Goal: Information Seeking & Learning: Check status

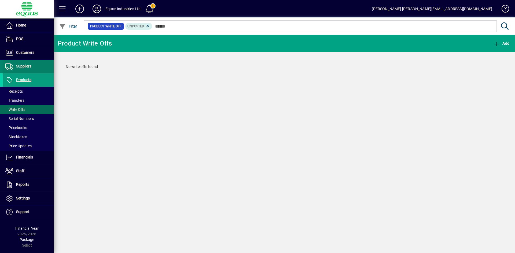
click at [22, 68] on span "Suppliers" at bounding box center [23, 66] width 15 height 4
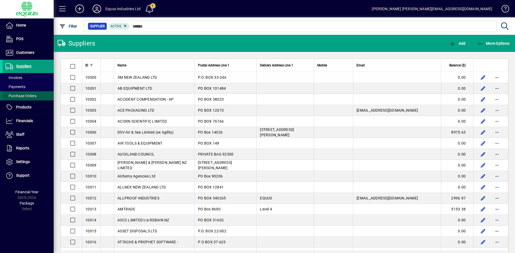
click at [23, 95] on span "Purchase Orders" at bounding box center [20, 96] width 31 height 4
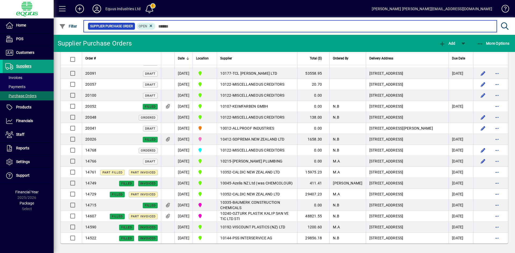
scroll to position [544, 0]
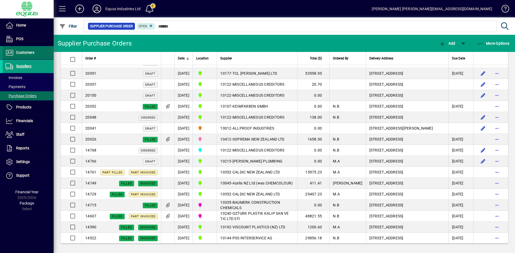
click at [26, 53] on span "Customers" at bounding box center [25, 52] width 18 height 4
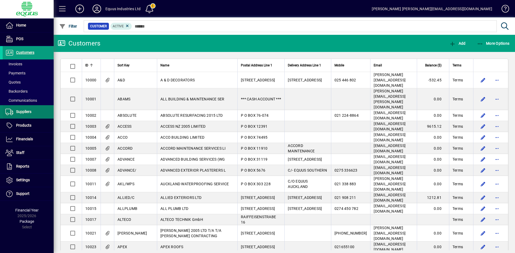
click at [24, 114] on span "Suppliers" at bounding box center [17, 112] width 29 height 6
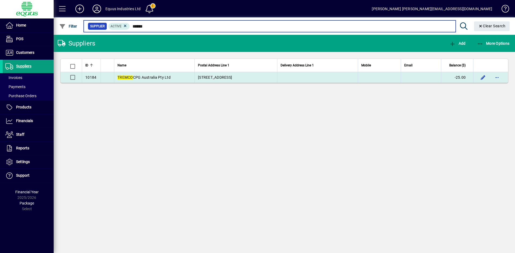
type input "******"
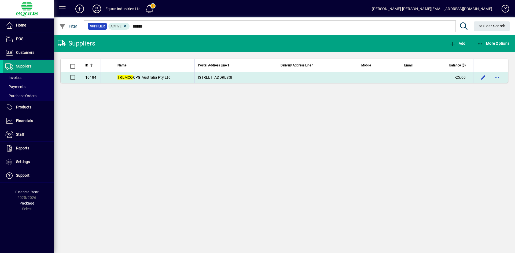
click at [183, 77] on td "TREMCO CPG Australia Pty Ltd" at bounding box center [154, 77] width 80 height 11
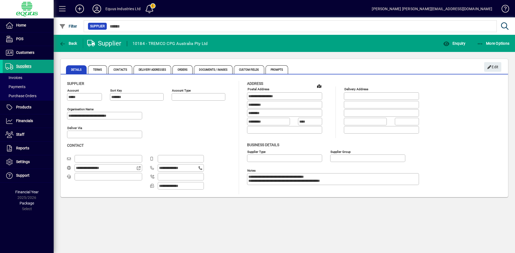
type input "**********"
click at [455, 45] on span "Enquiry" at bounding box center [454, 43] width 22 height 4
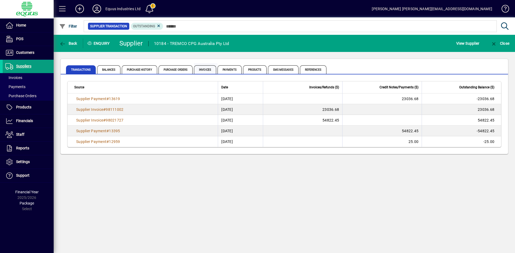
click at [210, 72] on span "Invoices" at bounding box center [205, 69] width 22 height 9
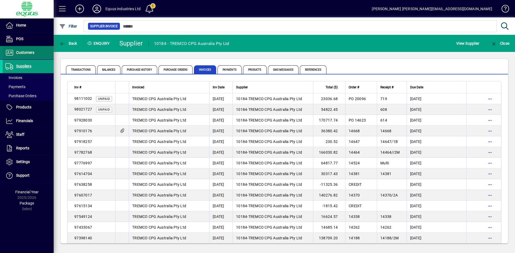
click at [28, 53] on span "Customers" at bounding box center [25, 52] width 18 height 4
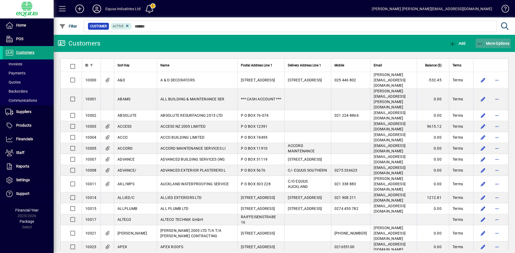
click at [492, 46] on span "button" at bounding box center [492, 43] width 35 height 13
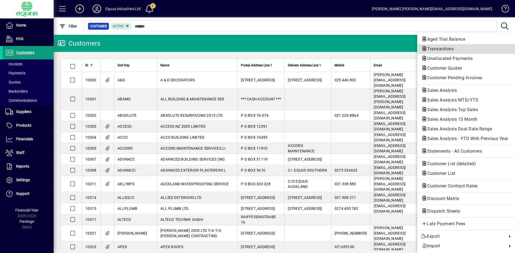
click at [454, 50] on span "Transactions" at bounding box center [438, 48] width 35 height 5
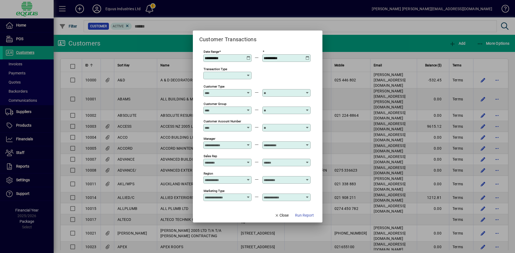
click at [247, 56] on icon at bounding box center [248, 56] width 4 height 0
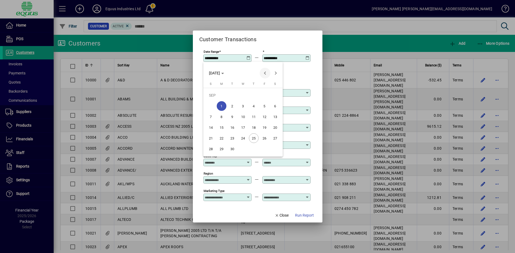
click at [263, 74] on span "Previous month" at bounding box center [265, 73] width 11 height 11
click at [265, 97] on span "1" at bounding box center [265, 96] width 10 height 10
type input "**********"
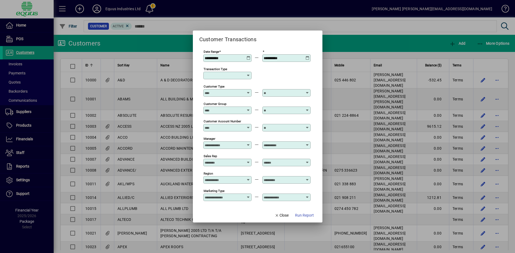
click at [309, 56] on icon at bounding box center [307, 56] width 4 height 0
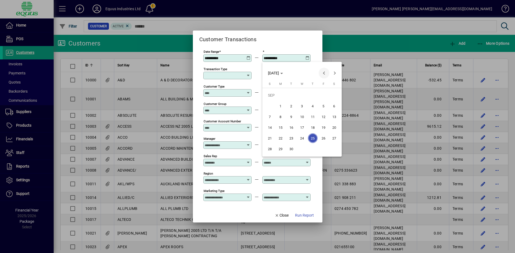
click at [324, 73] on span "Previous month" at bounding box center [324, 73] width 11 height 11
click at [271, 150] on span "31" at bounding box center [270, 149] width 10 height 10
type input "**********"
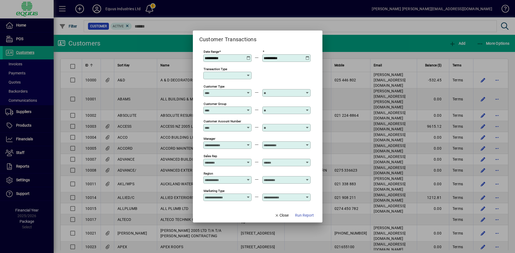
click at [248, 77] on icon at bounding box center [248, 75] width 4 height 4
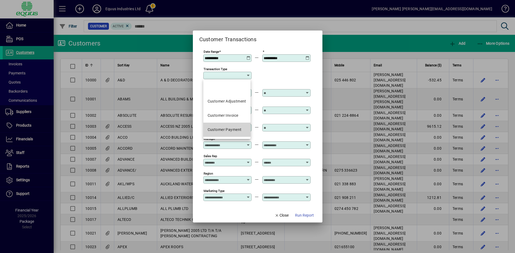
click at [227, 128] on div "Customer Payment" at bounding box center [225, 130] width 34 height 6
type input "**********"
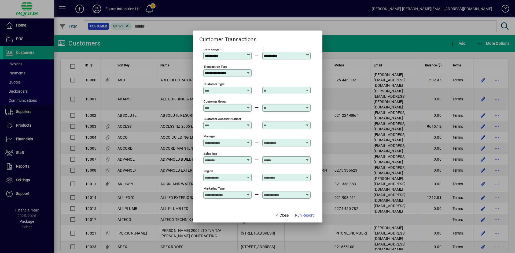
scroll to position [1, 0]
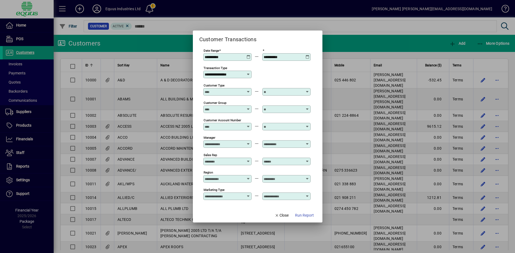
click at [247, 160] on div at bounding box center [228, 162] width 47 height 4
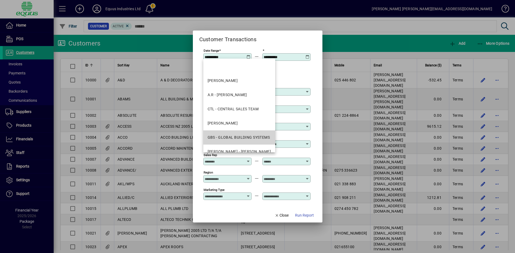
click at [247, 139] on div "GBS - GLOBAL BUILDING SYSTEMS" at bounding box center [239, 138] width 62 height 6
type input "**********"
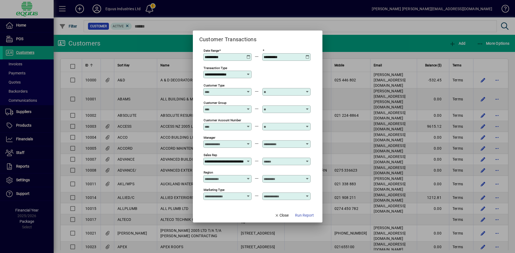
scroll to position [0, 0]
click at [308, 160] on icon at bounding box center [307, 160] width 4 height 0
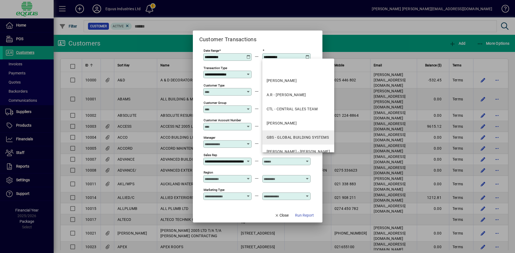
click at [307, 138] on div "GBS - GLOBAL BUILDING SYSTEMS" at bounding box center [297, 138] width 62 height 6
type input "**********"
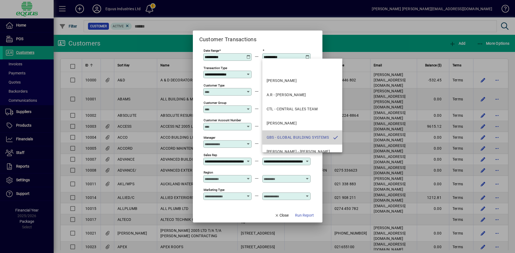
scroll to position [0, 22]
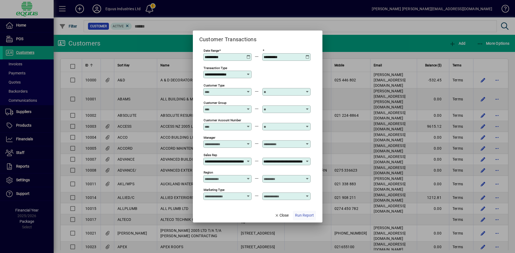
click at [303, 216] on span "Run Report" at bounding box center [304, 216] width 19 height 6
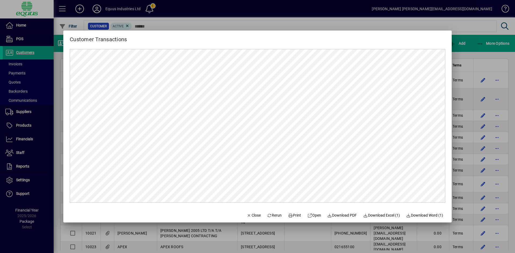
scroll to position [0, 0]
click at [445, 199] on mat-dialog-content at bounding box center [257, 126] width 388 height 165
click at [446, 199] on mat-dialog-content at bounding box center [257, 126] width 388 height 165
click at [319, 208] on mat-dialog-content at bounding box center [257, 126] width 388 height 165
